Goal: Check status: Check status

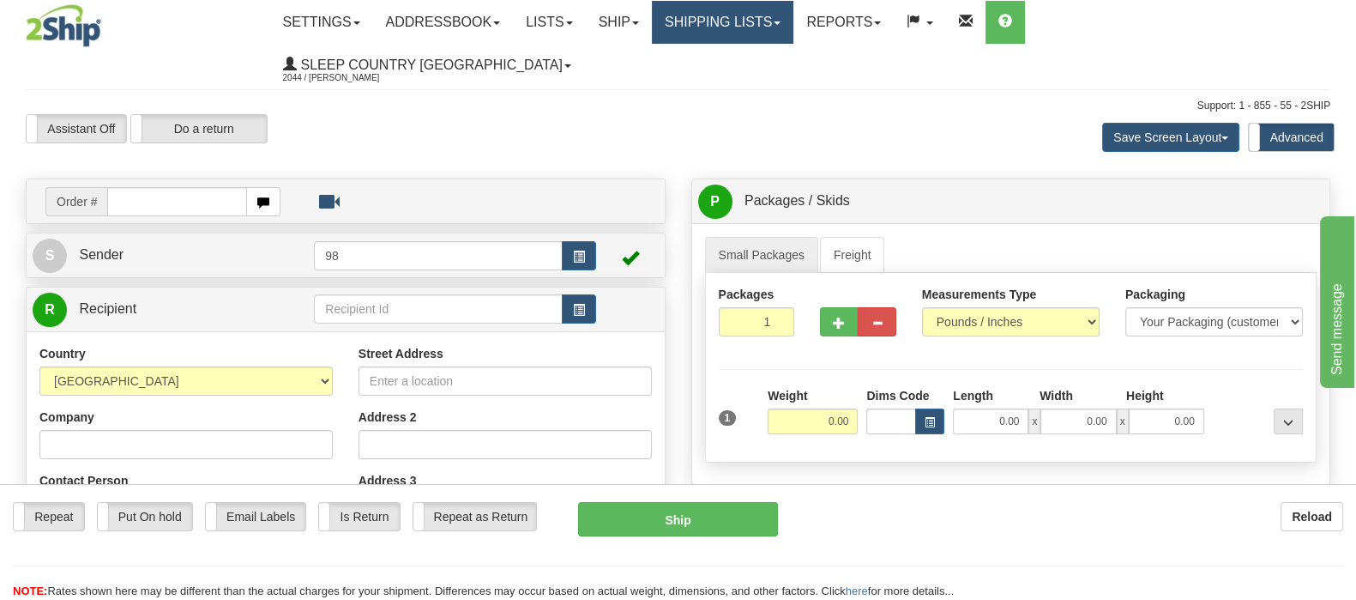
click at [776, 27] on link "Shipping lists" at bounding box center [723, 22] width 142 height 43
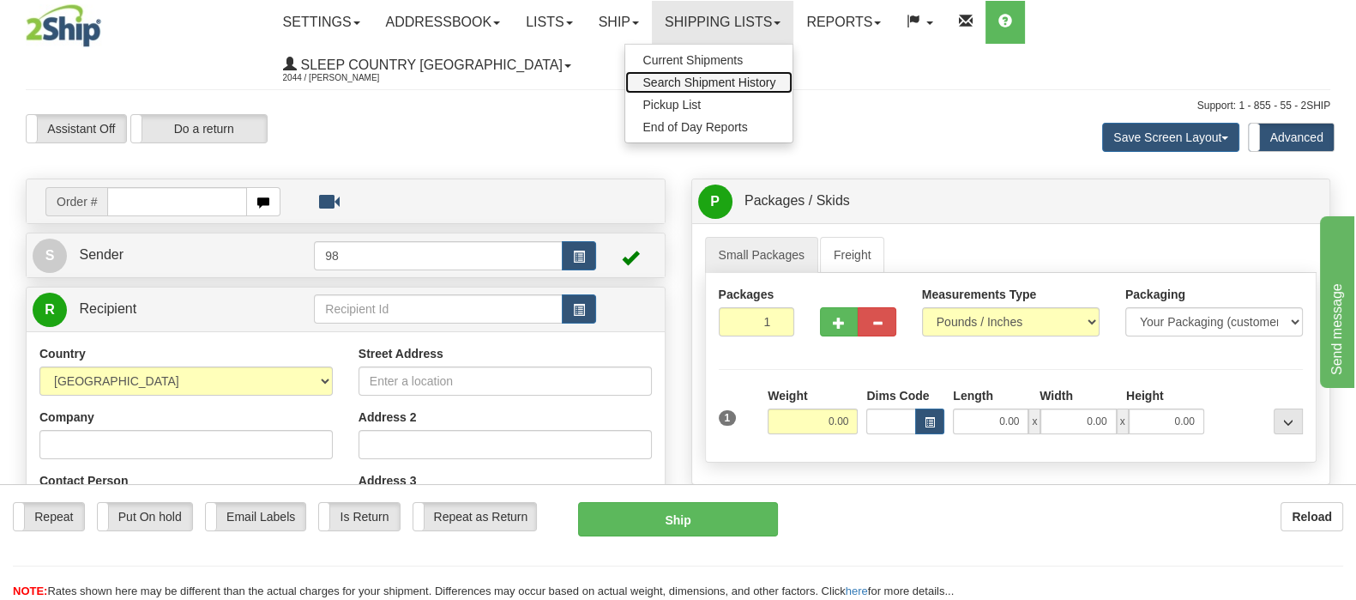
click at [776, 83] on span "Search Shipment History" at bounding box center [709, 82] width 133 height 14
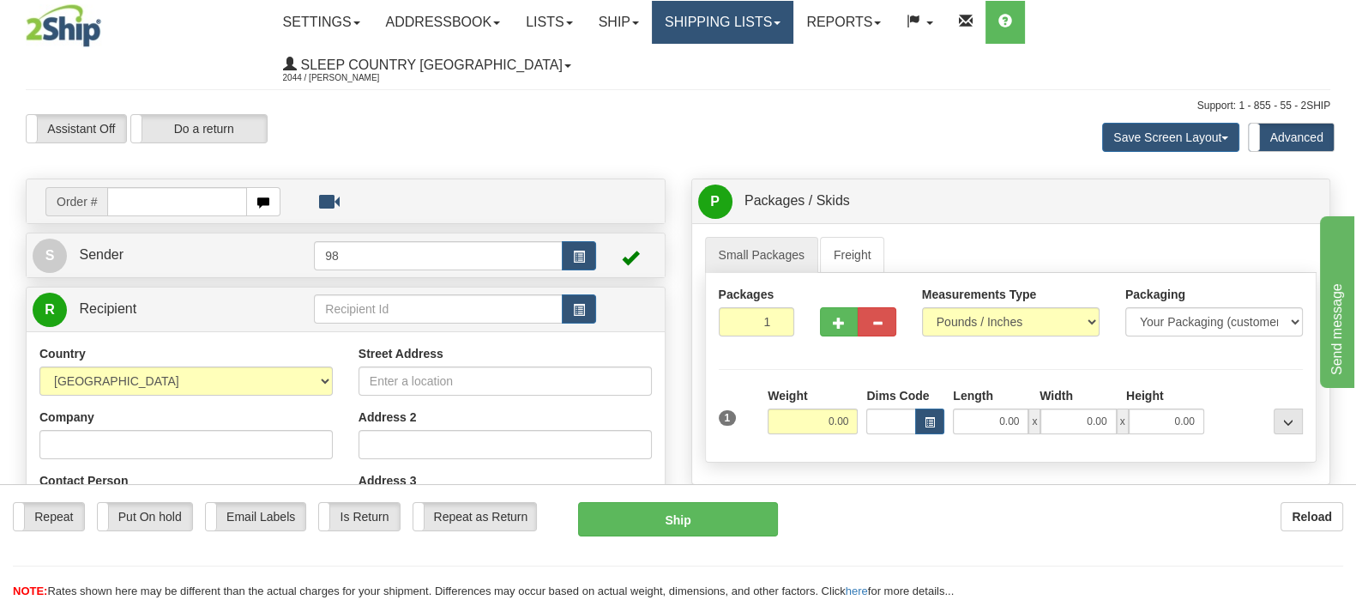
drag, startPoint x: 811, startPoint y: 3, endPoint x: 807, endPoint y: 16, distance: 13.3
click at [794, 4] on link "Shipping lists" at bounding box center [723, 22] width 142 height 43
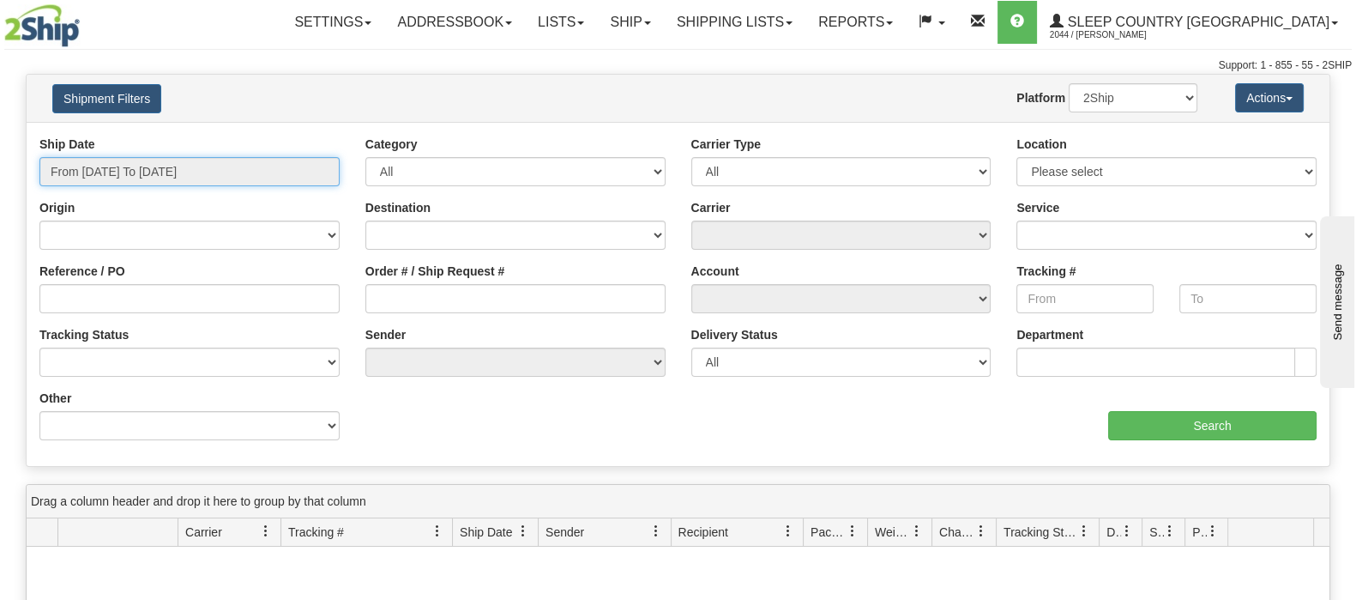
click at [104, 162] on input "From 10/04/2025 To 10/05/2025" at bounding box center [189, 171] width 300 height 29
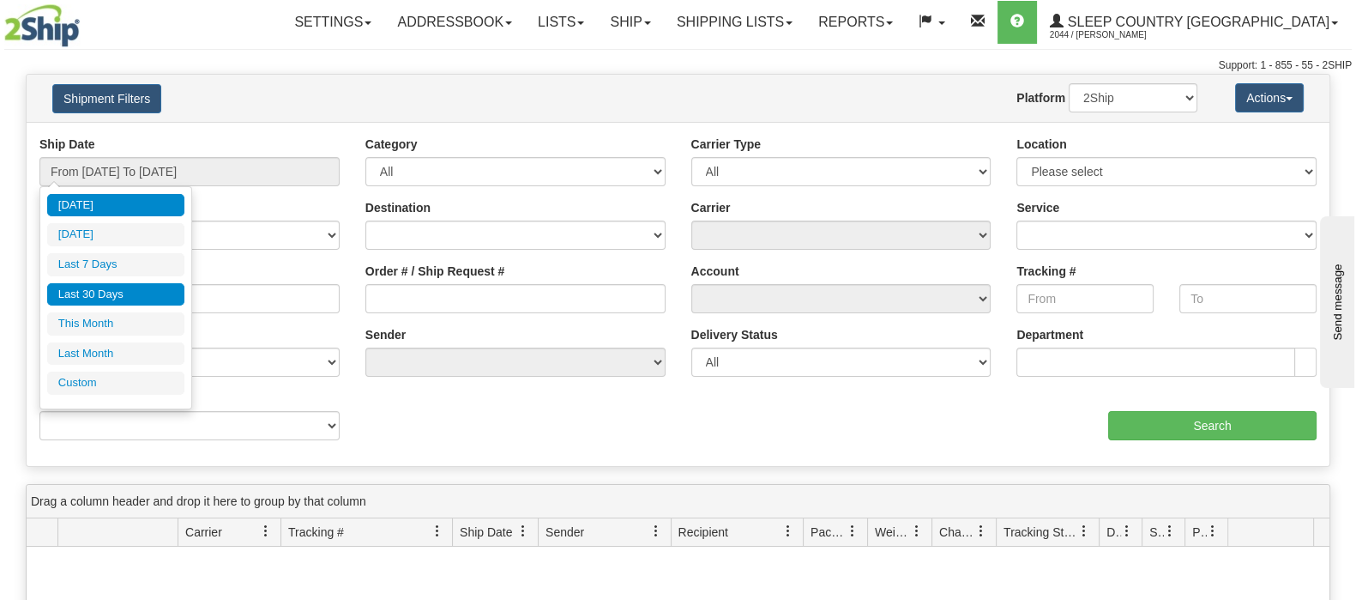
click at [140, 294] on li "Last 30 Days" at bounding box center [115, 294] width 137 height 23
type input "From 09/06/2025 To 10/05/2025"
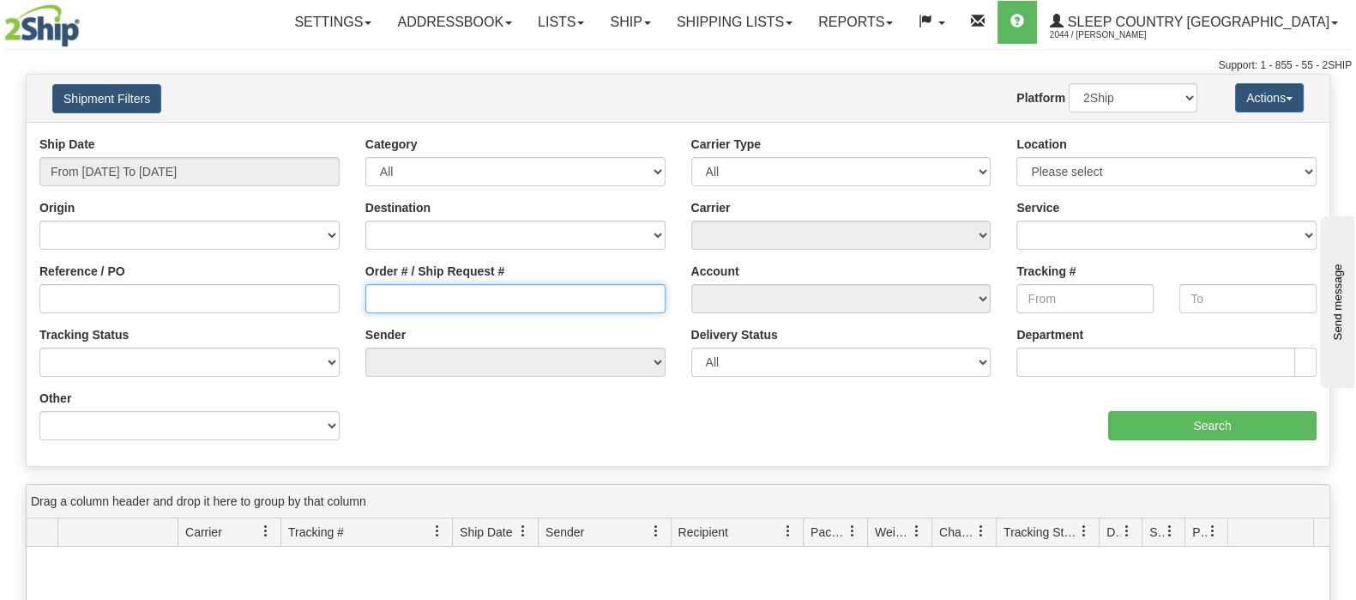
click at [463, 298] on input "Order # / Ship Request #" at bounding box center [515, 298] width 300 height 29
paste input "9007I135129"
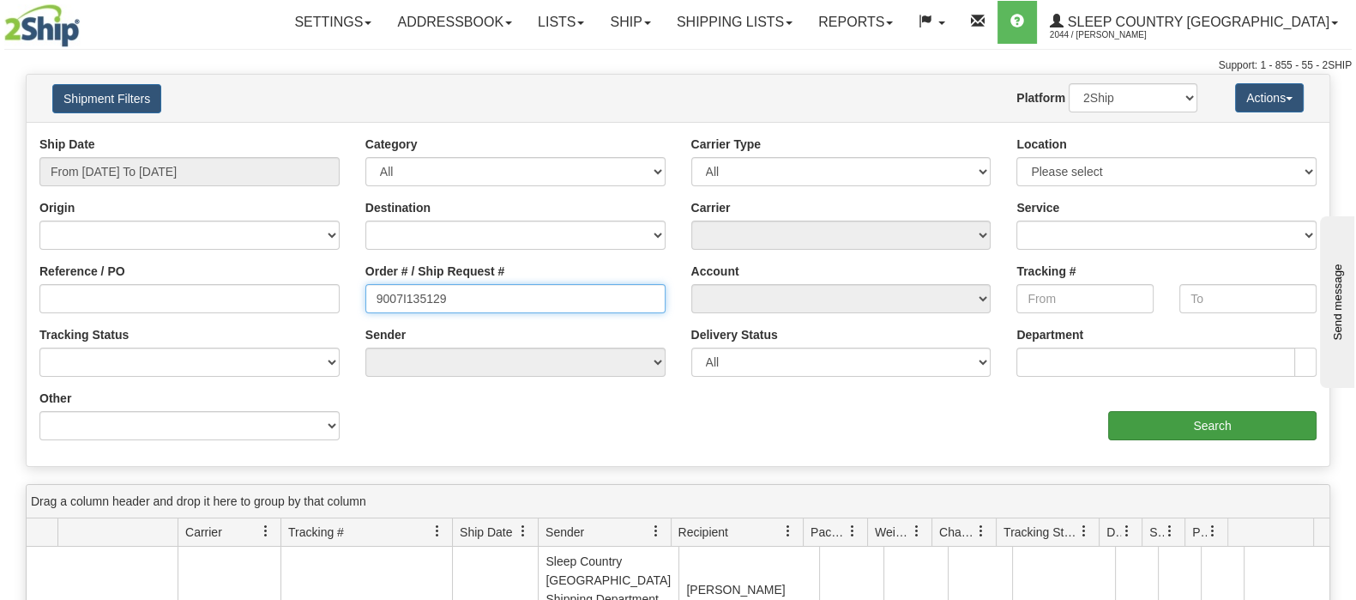
type input "9007I135129"
click at [1144, 411] on input "Search" at bounding box center [1212, 425] width 208 height 29
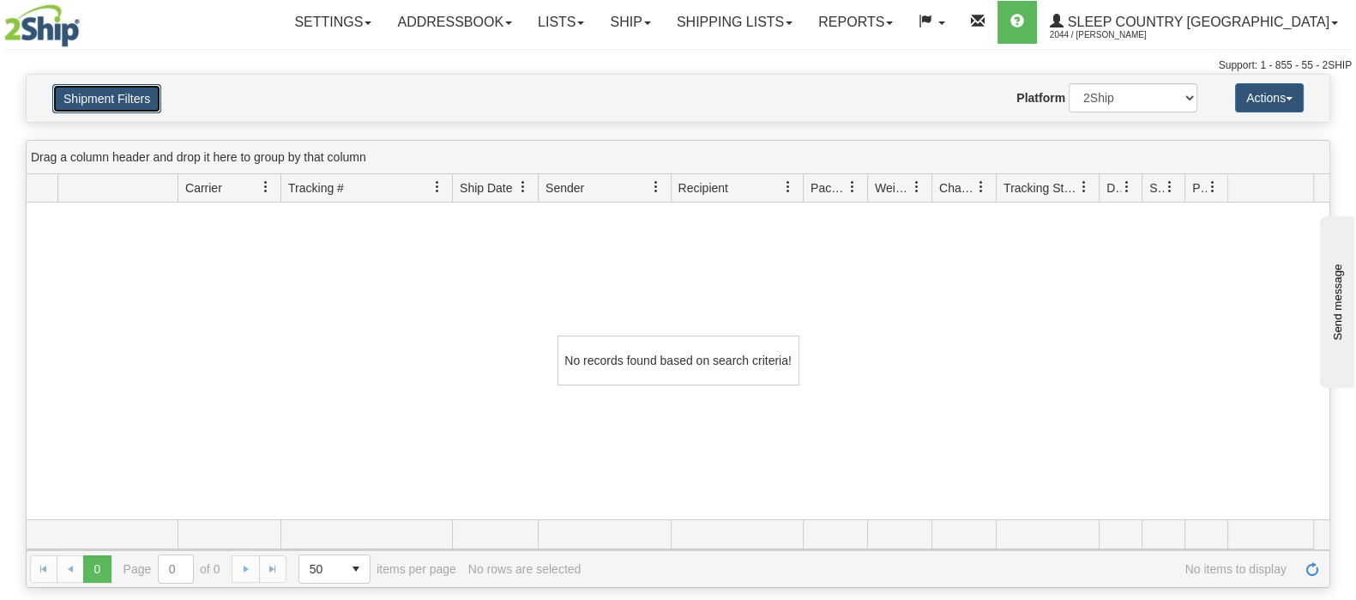
click at [124, 88] on button "Shipment Filters" at bounding box center [106, 98] width 109 height 29
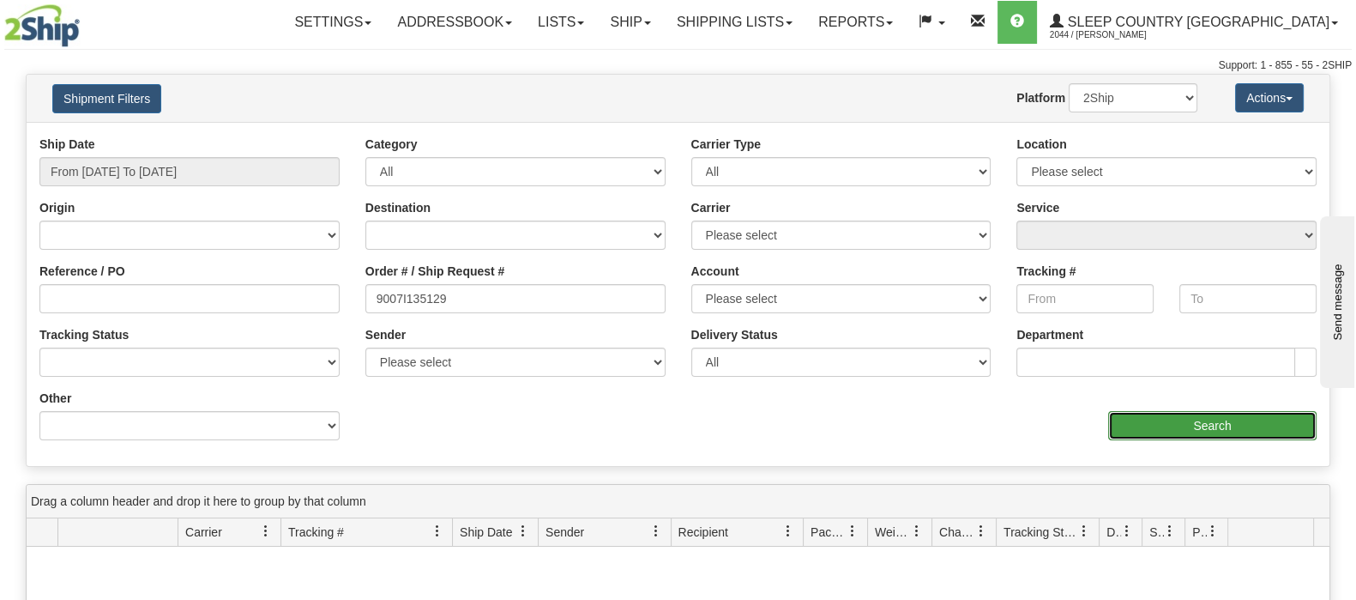
click at [1217, 420] on input "Search" at bounding box center [1212, 425] width 208 height 29
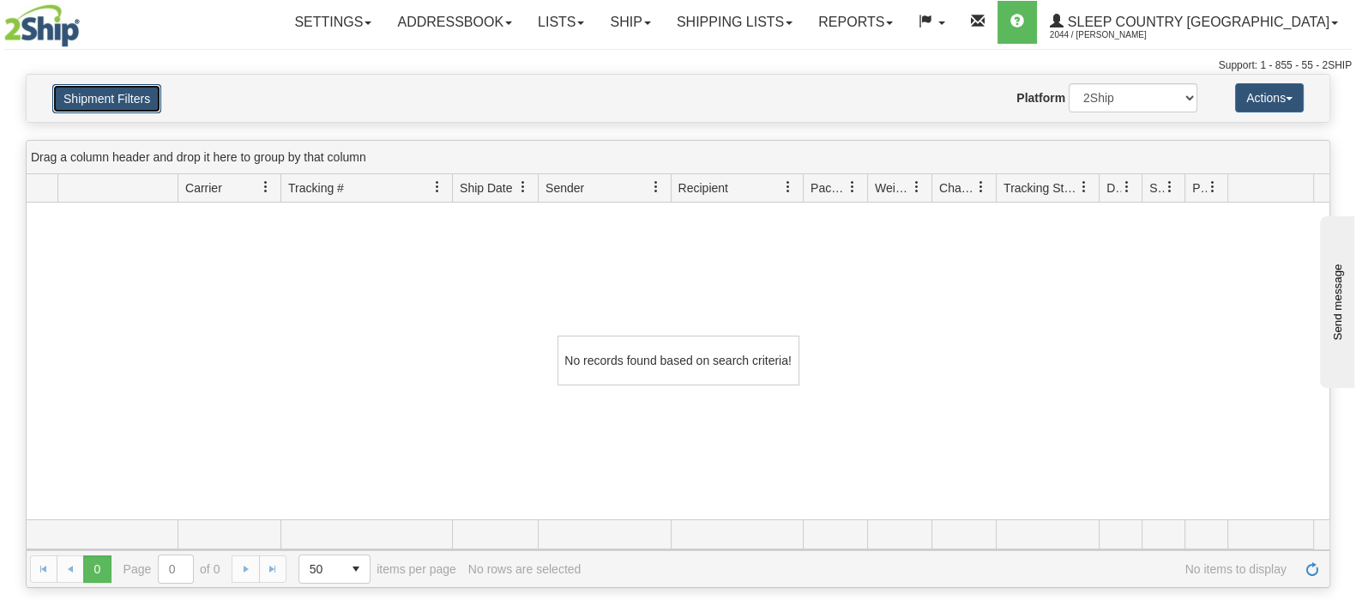
click at [133, 100] on button "Shipment Filters" at bounding box center [106, 98] width 109 height 29
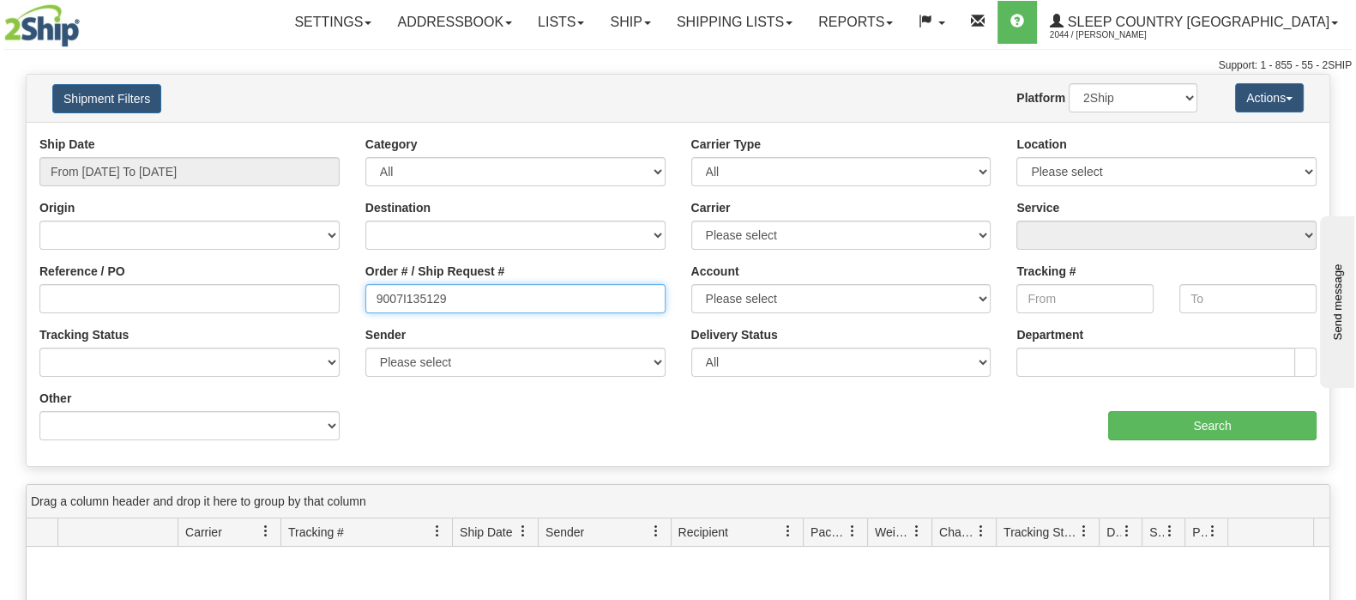
drag, startPoint x: 474, startPoint y: 290, endPoint x: 452, endPoint y: 336, distance: 51.0
click at [379, 322] on div "Order # / Ship Request # 9007I135129" at bounding box center [516, 294] width 326 height 63
click at [480, 301] on input "9007I135129" at bounding box center [515, 298] width 300 height 29
click at [476, 303] on input "9007I135129" at bounding box center [515, 298] width 300 height 29
drag, startPoint x: 480, startPoint y: 302, endPoint x: 251, endPoint y: 293, distance: 229.2
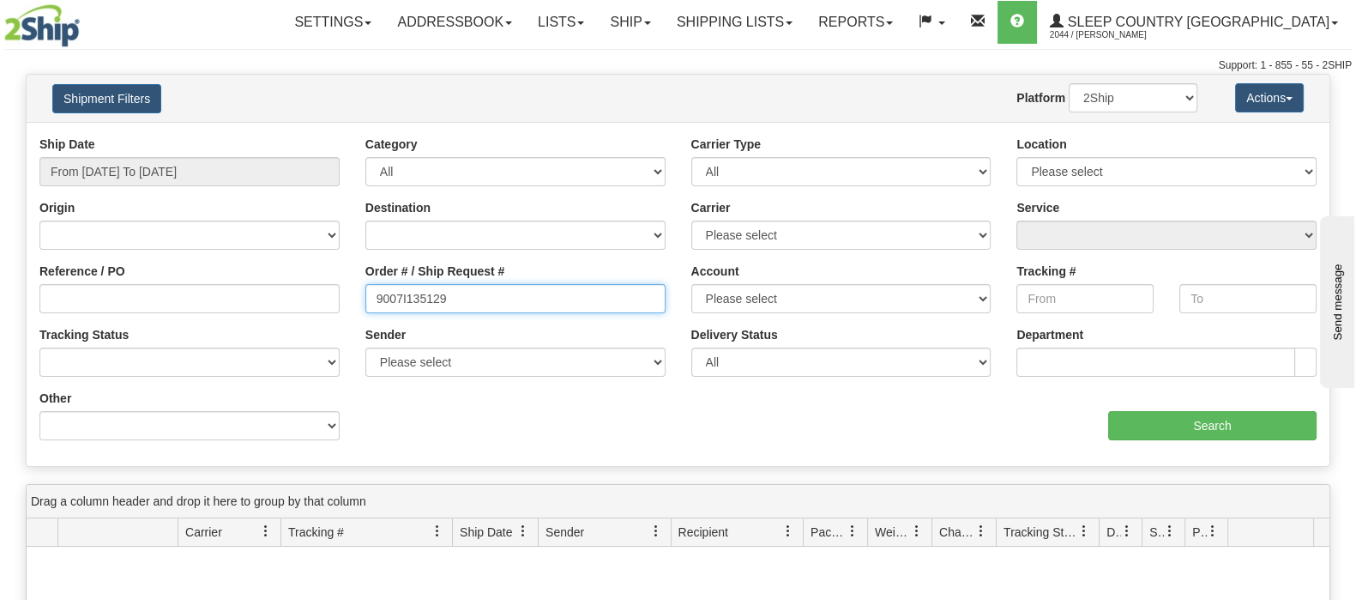
click at [249, 136] on div "Reference / PO Order # / Ship Request # 9007I135129 Account Please select Canad…" at bounding box center [678, 136] width 1303 height 0
click at [510, 296] on input "Order # / Ship Request #" at bounding box center [515, 298] width 300 height 29
paste input "9002I141883"
type input "9002I141883"
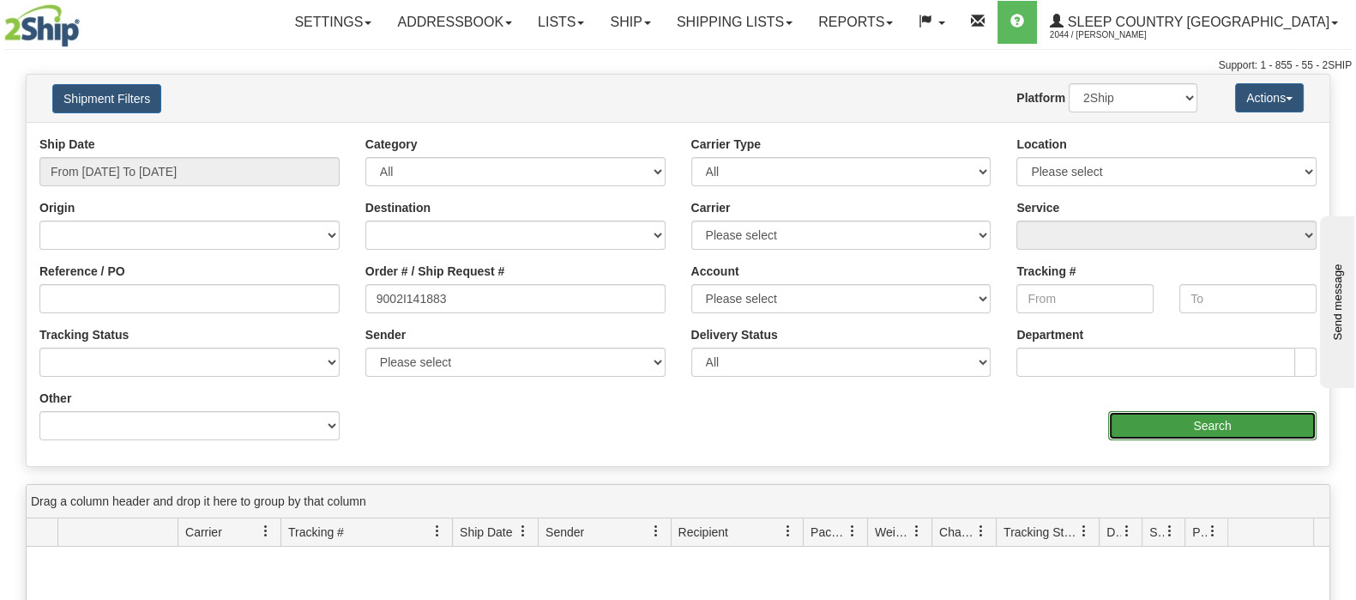
click at [1174, 425] on input "Search" at bounding box center [1212, 425] width 208 height 29
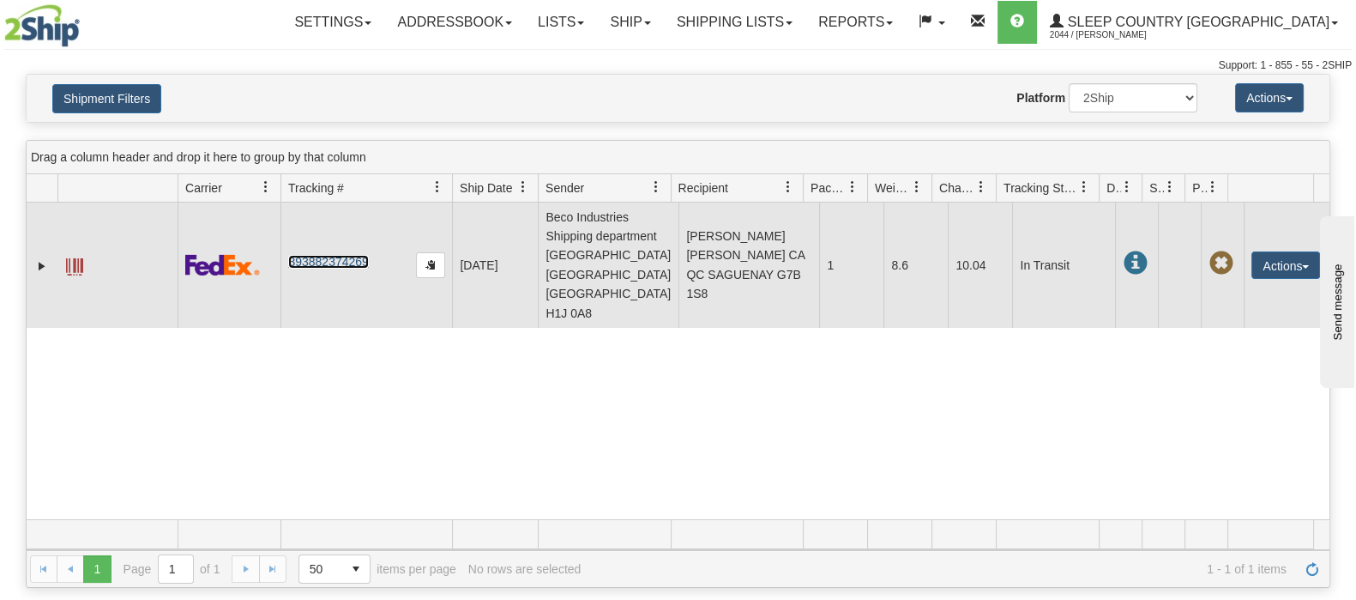
click at [320, 260] on link "393882374269" at bounding box center [328, 262] width 80 height 14
